Goal: Information Seeking & Learning: Learn about a topic

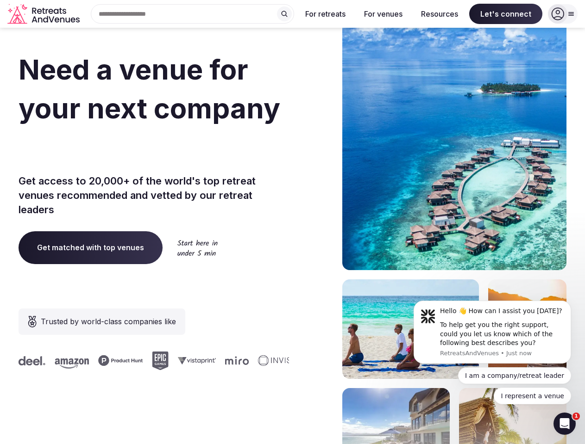
click at [292, 222] on div "Need a venue for your next company retreat? Get access to 20,000+ of the world'…" at bounding box center [293, 277] width 548 height 558
click at [193, 14] on div "Search Popular Destinations [GEOGRAPHIC_DATA], [GEOGRAPHIC_DATA] [GEOGRAPHIC_DA…" at bounding box center [188, 13] width 211 height 19
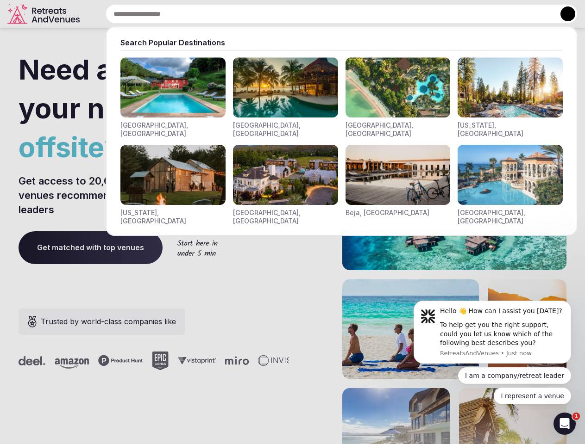
click at [284, 14] on input "text" at bounding box center [342, 13] width 472 height 19
click at [325, 14] on input "text" at bounding box center [342, 13] width 472 height 19
click at [383, 14] on input "text" at bounding box center [342, 13] width 472 height 19
click at [439, 14] on input "text" at bounding box center [342, 13] width 472 height 19
click at [506, 14] on input "text" at bounding box center [342, 13] width 472 height 19
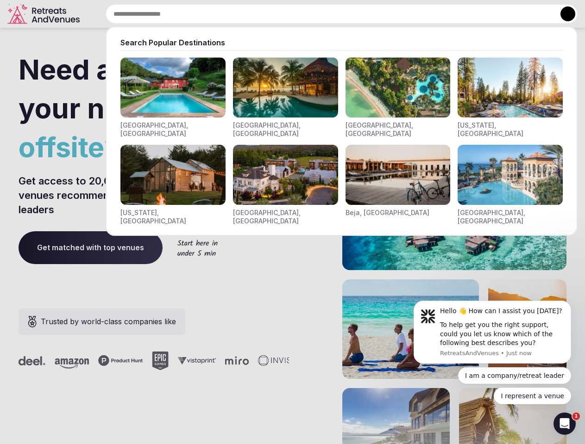
click at [562, 14] on button at bounding box center [567, 13] width 15 height 15
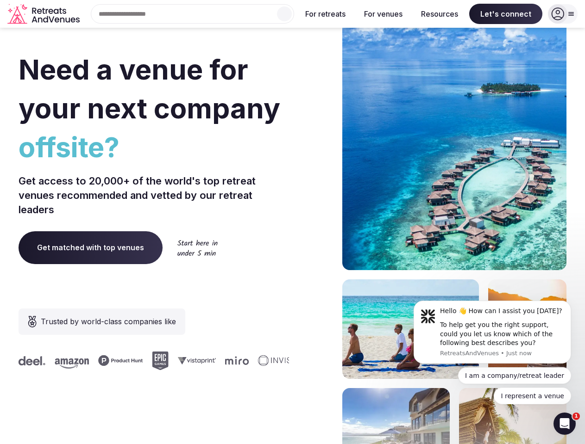
click at [492, 332] on div "To help get you the right support, could you let us know which of the following…" at bounding box center [502, 334] width 124 height 27
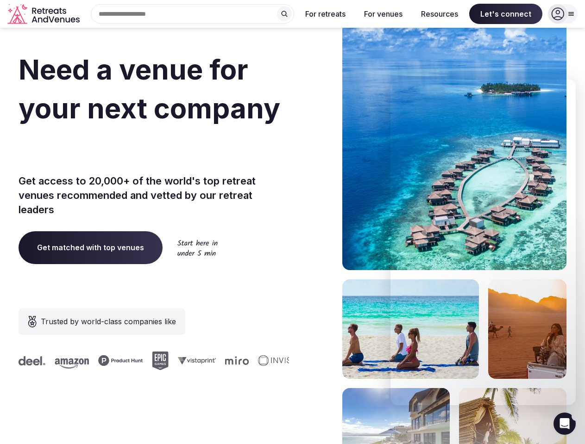
click at [573, 304] on section "Need a venue for your next company offsite? Get access to 20,000+ of the world'…" at bounding box center [292, 277] width 585 height 558
